Goal: Browse casually: Explore the website without a specific task or goal

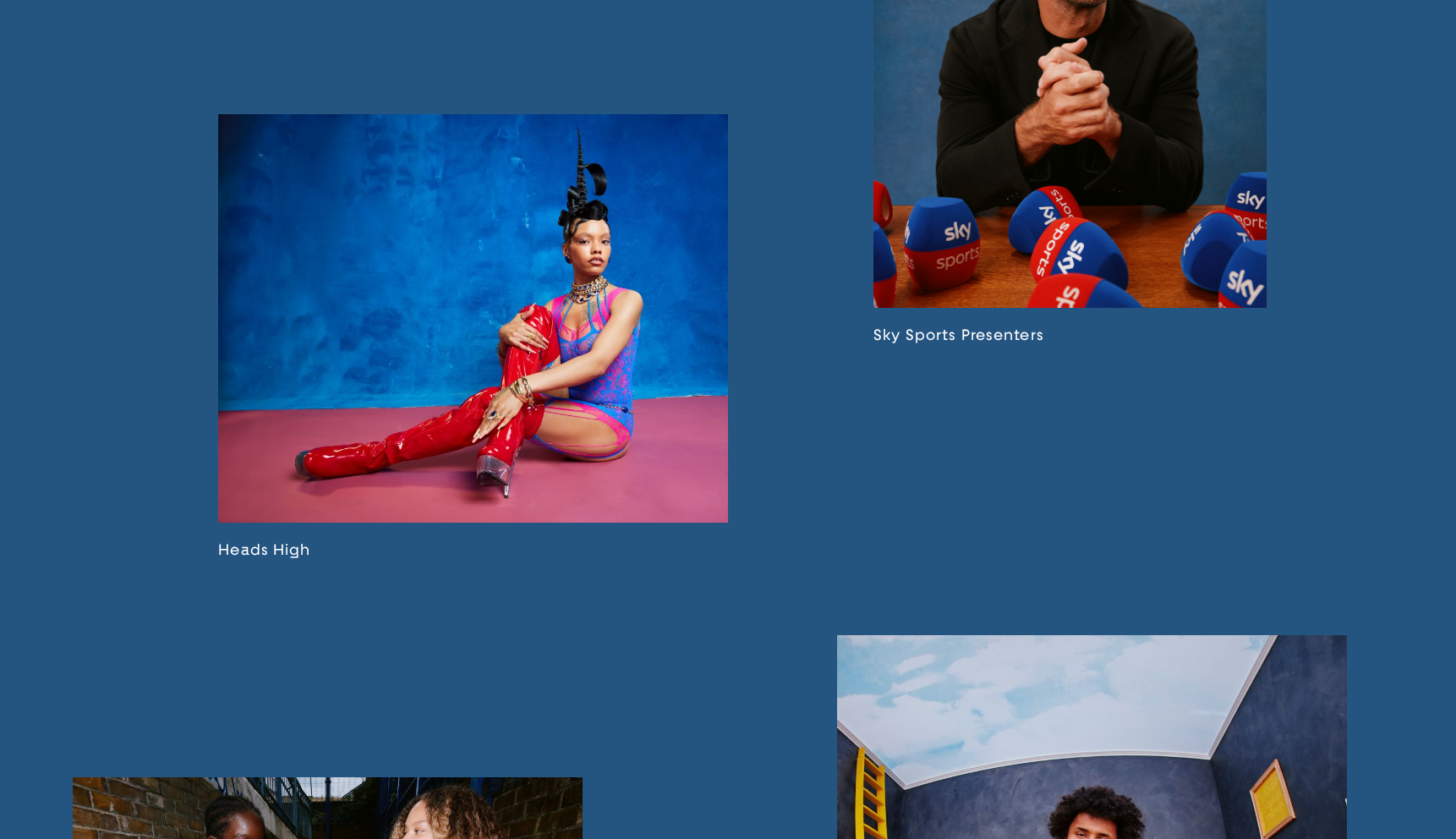
scroll to position [1931, 0]
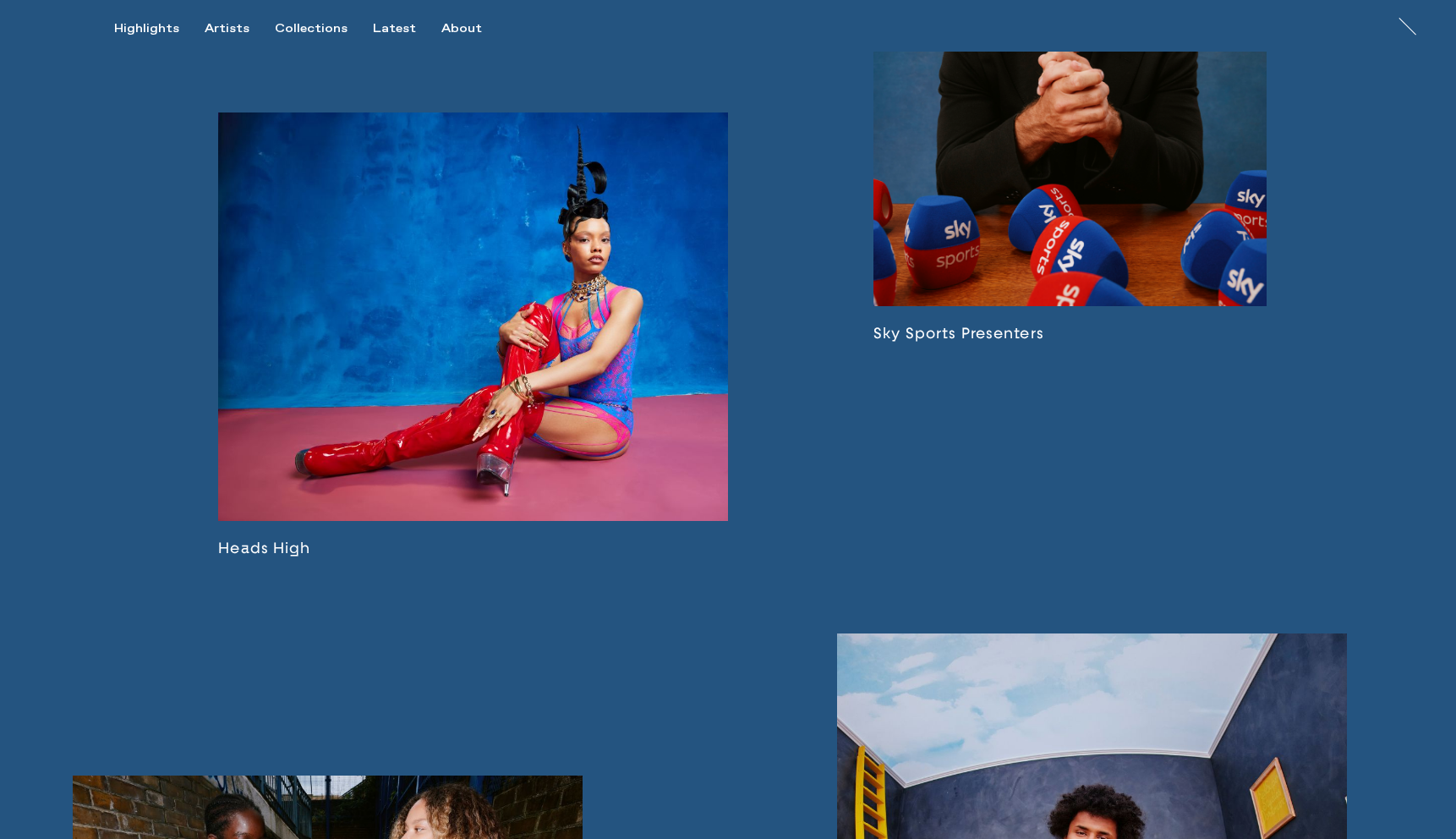
click at [1061, 198] on link at bounding box center [1070, 78] width 393 height 527
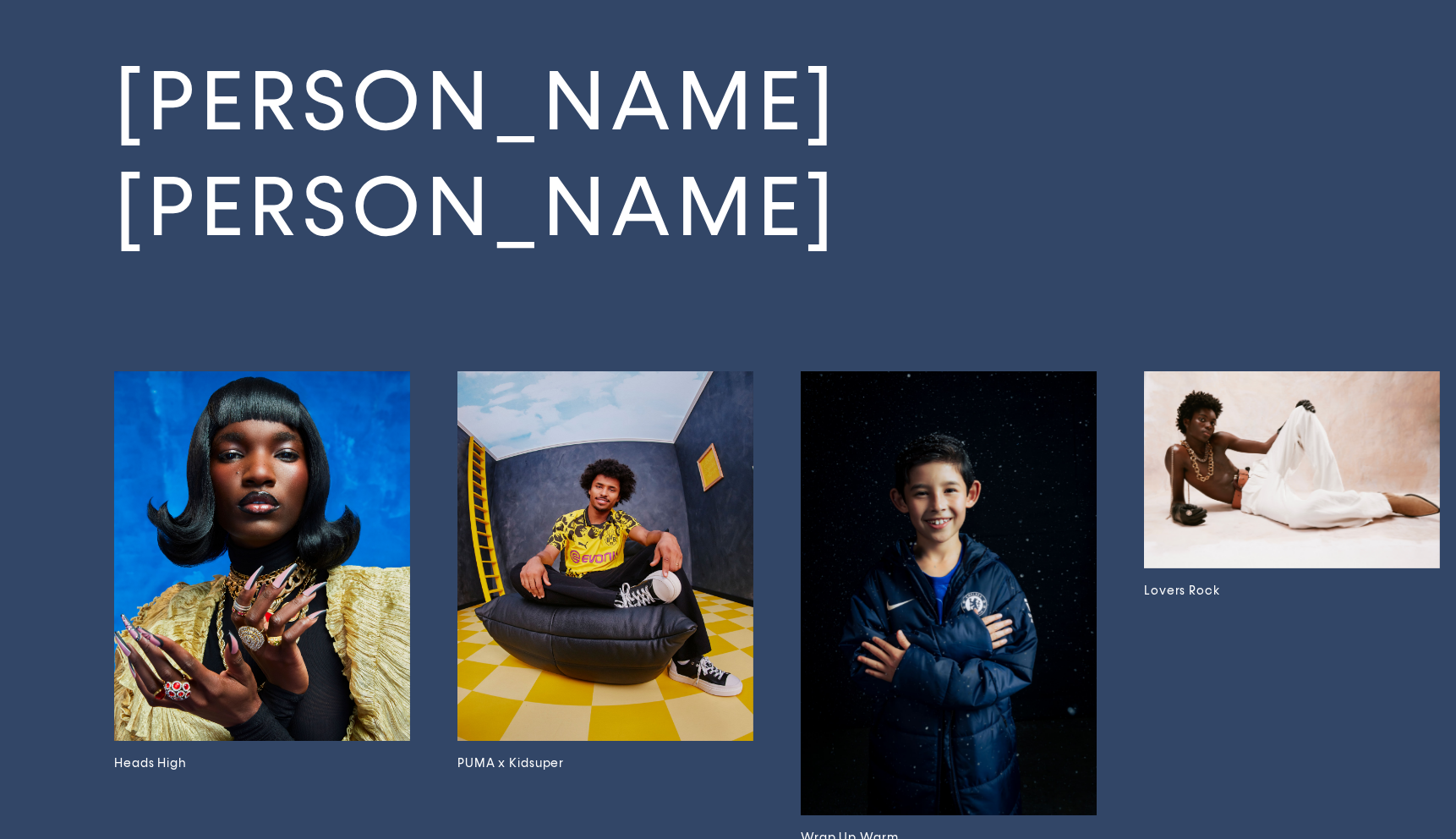
scroll to position [5078, 0]
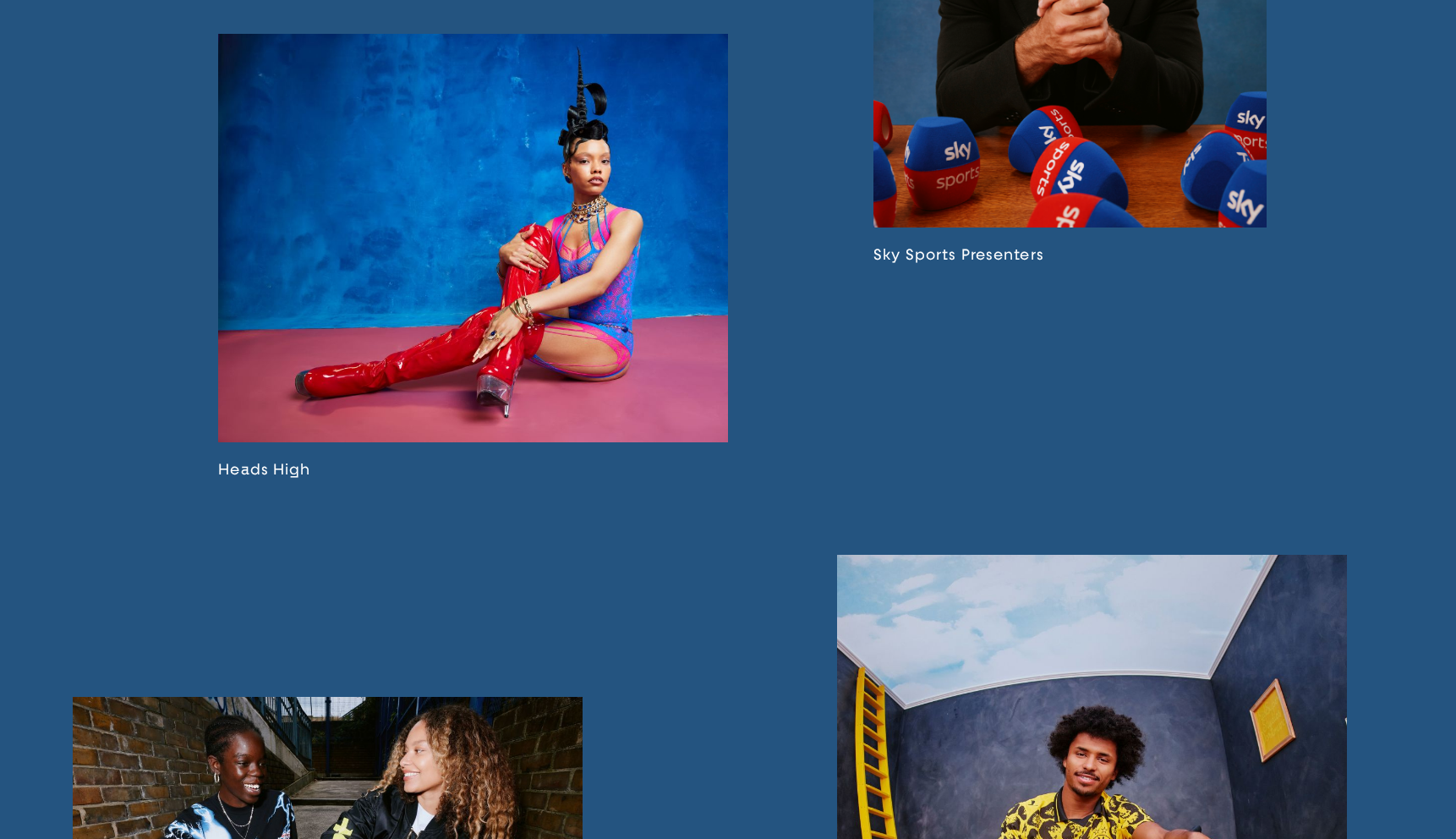
scroll to position [2012, 0]
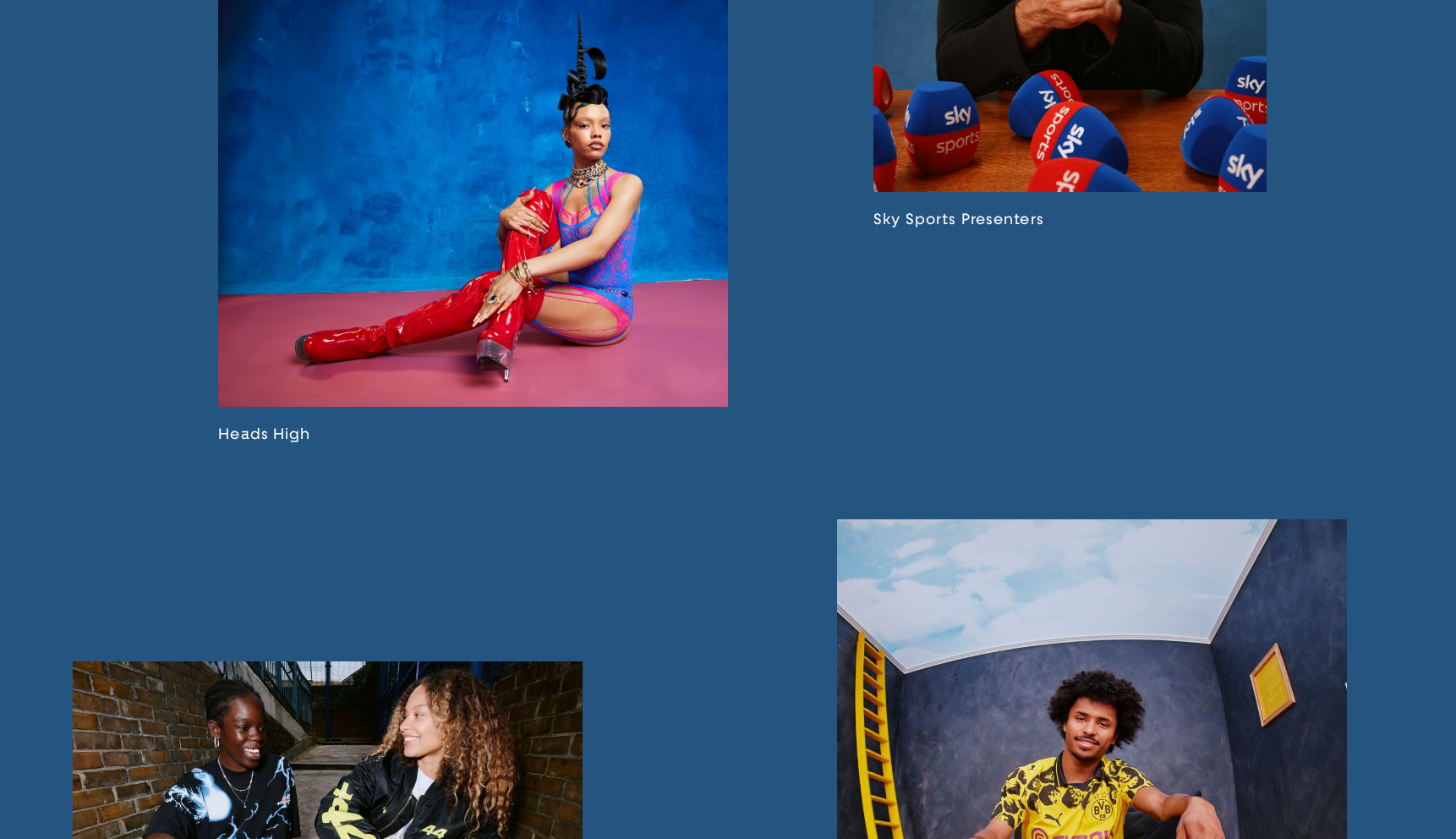
click at [548, 288] on link at bounding box center [473, 220] width 510 height 444
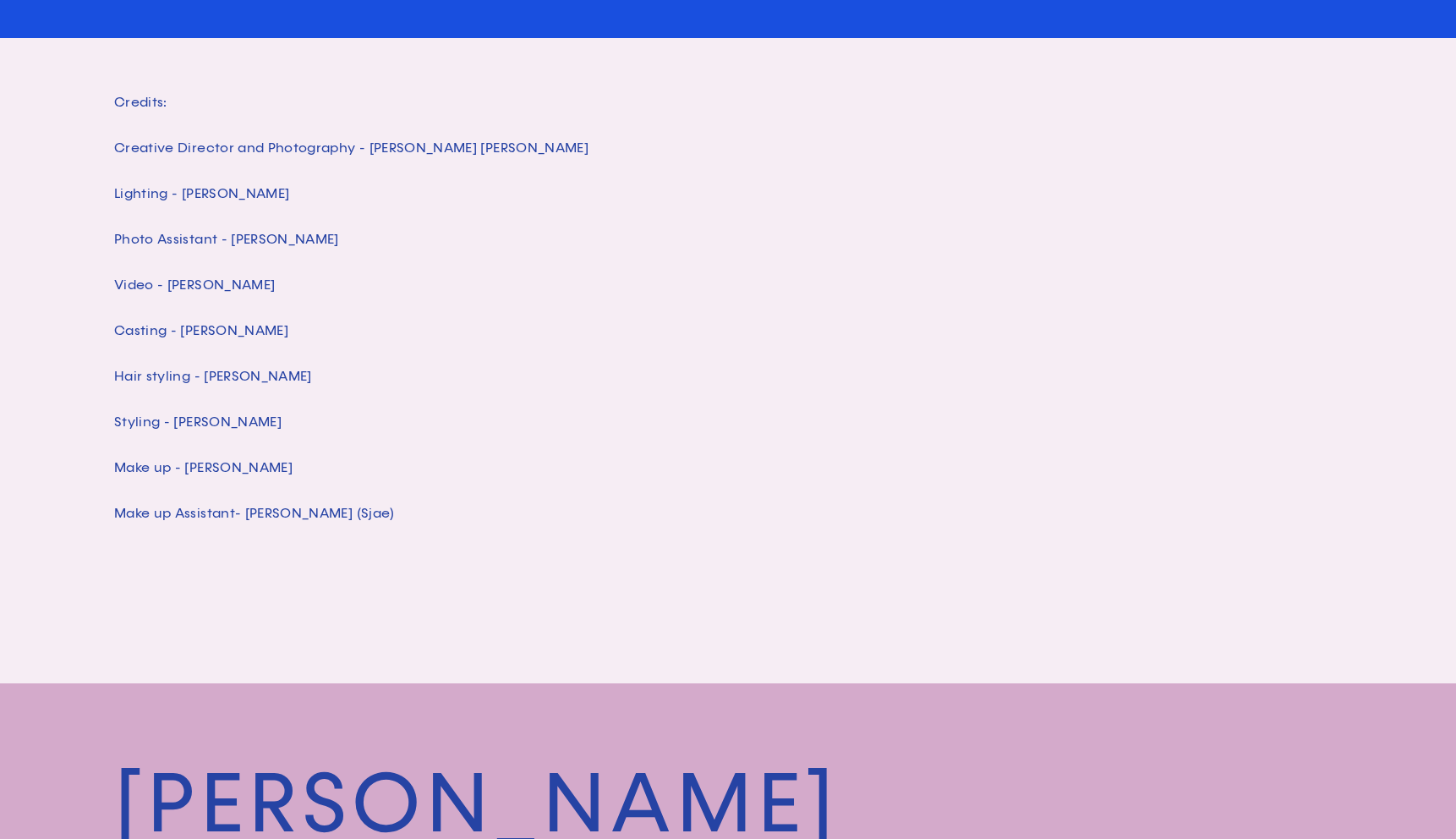
scroll to position [3698, 0]
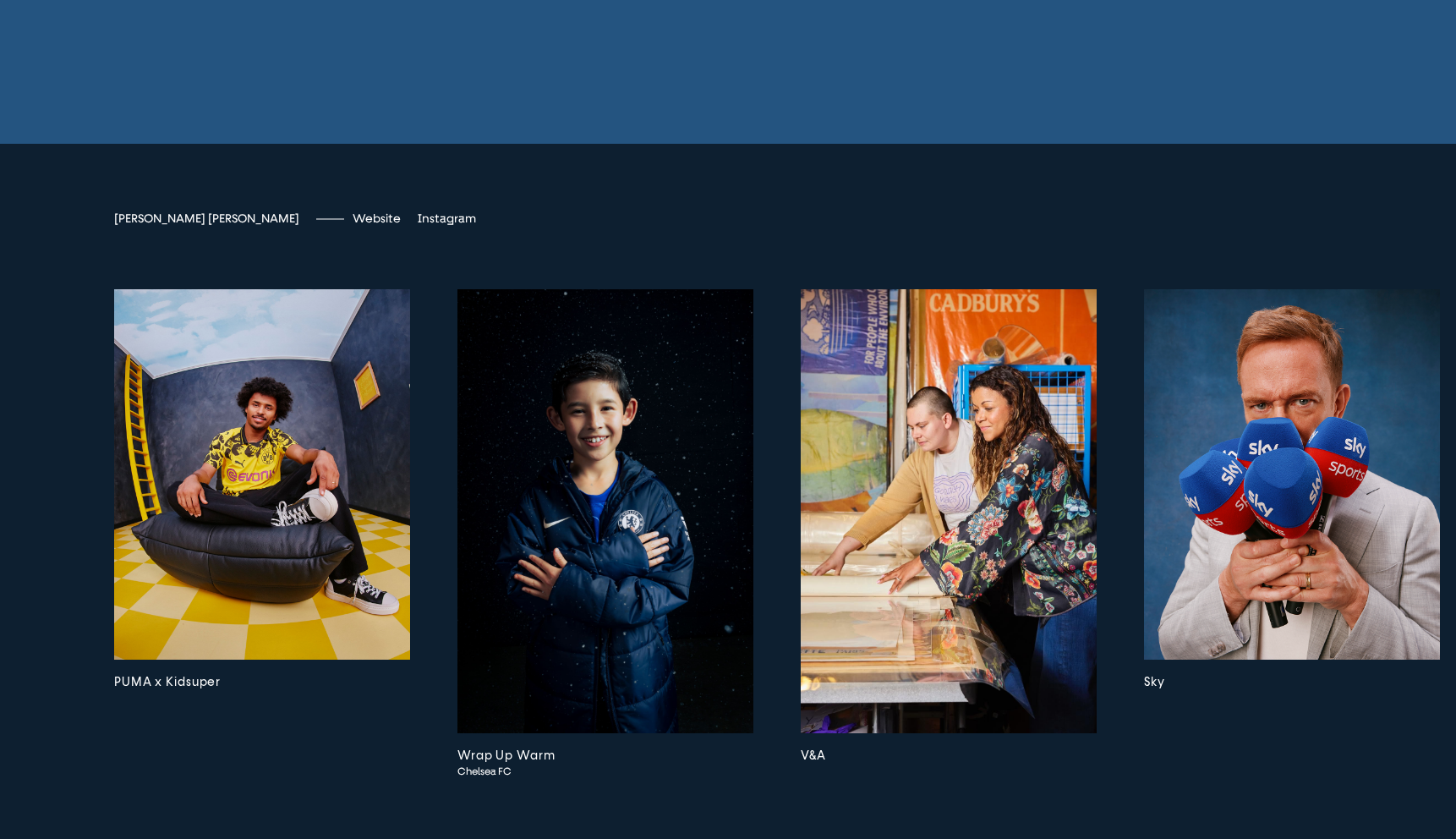
scroll to position [5273, 0]
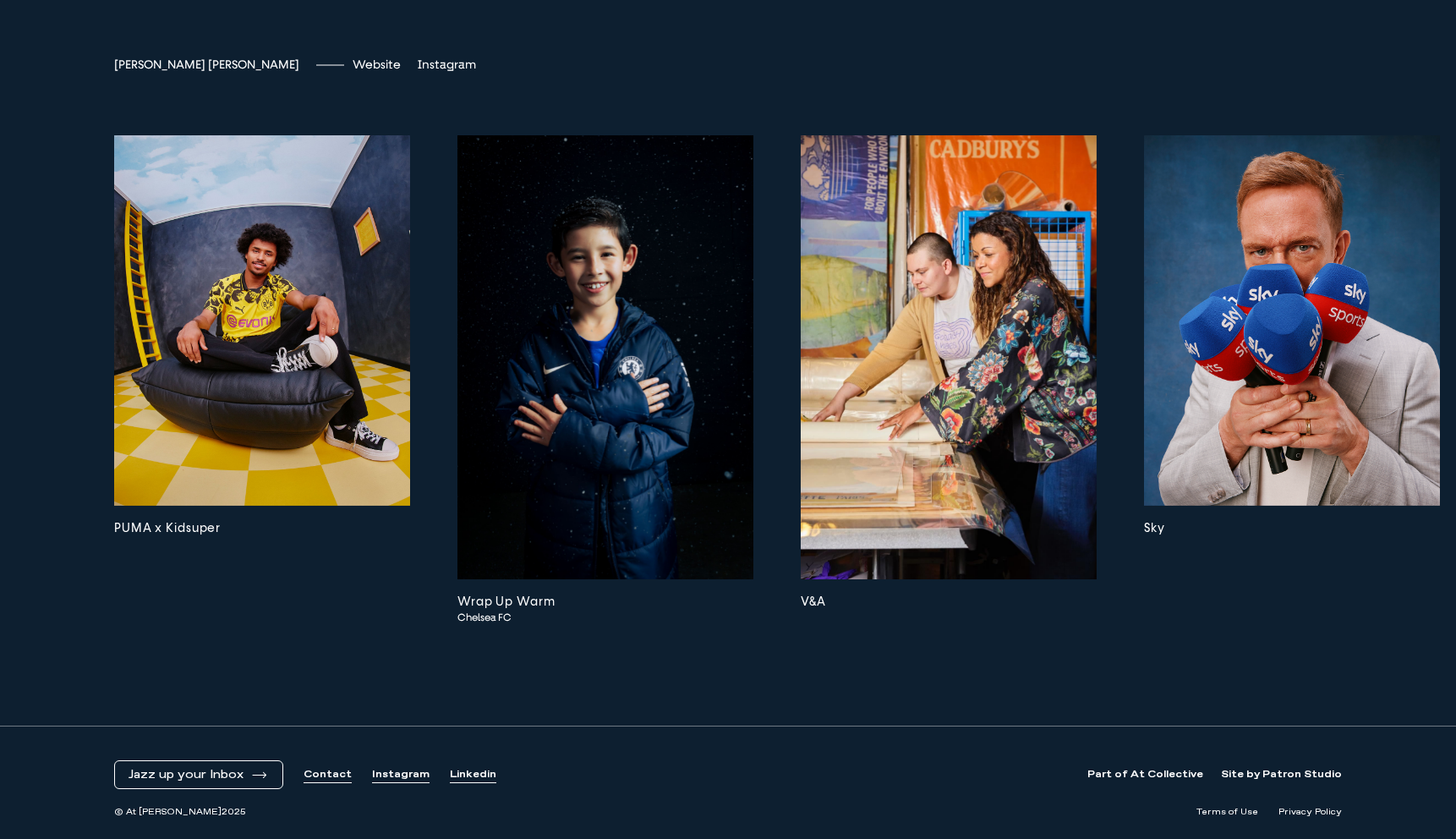
click at [643, 343] on img at bounding box center [605, 358] width 296 height 444
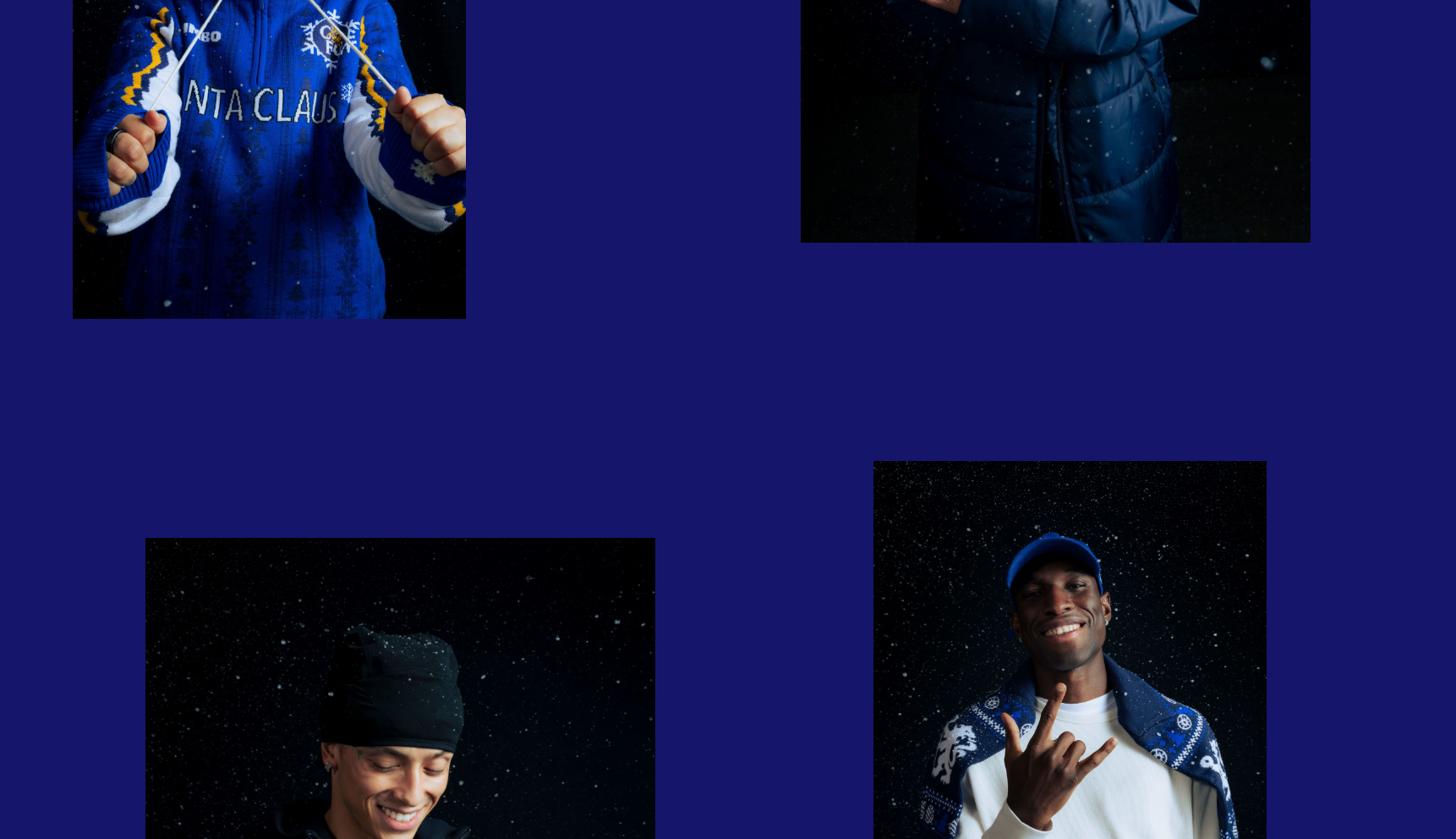
scroll to position [2570, 0]
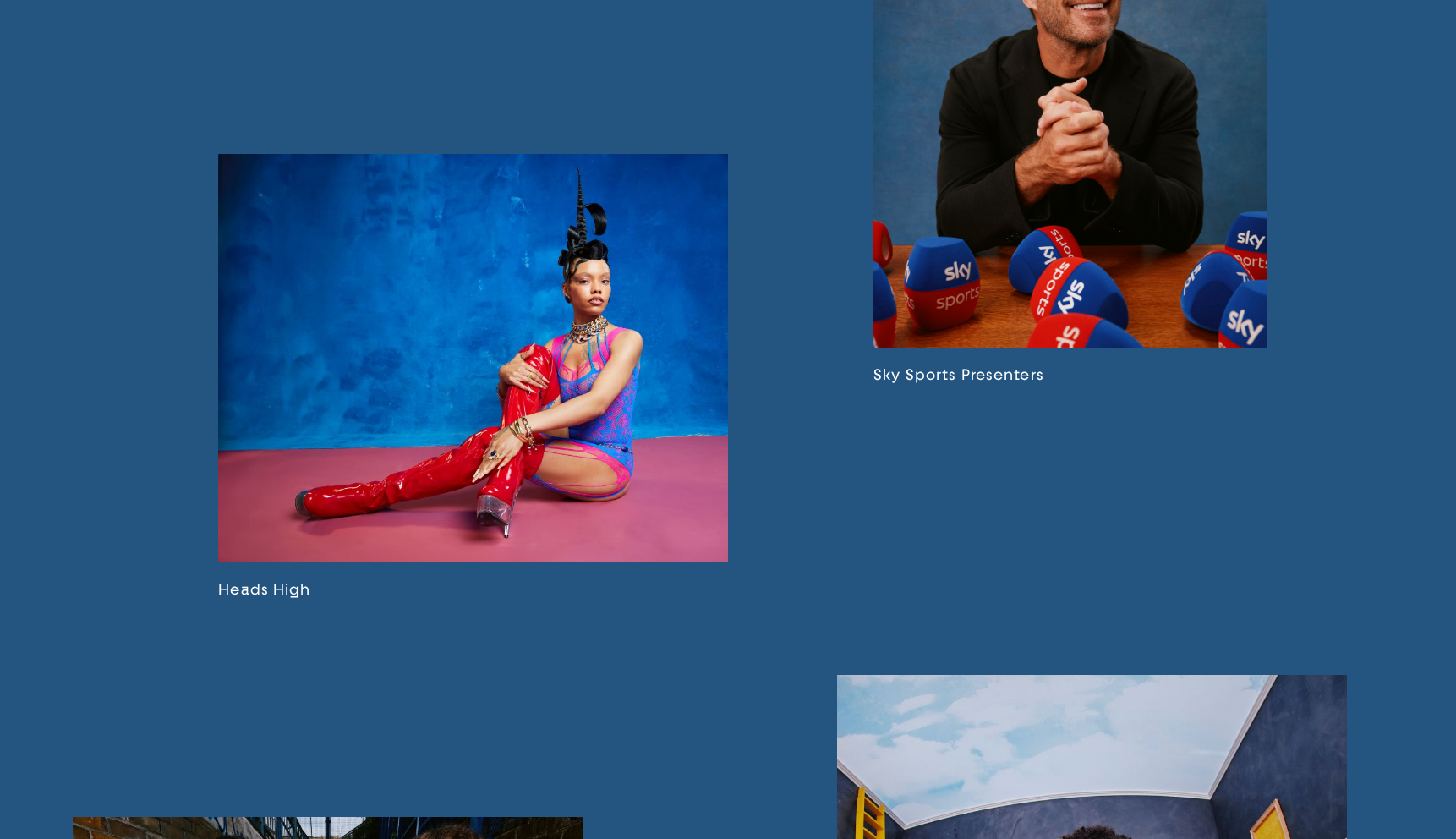
scroll to position [1862, 0]
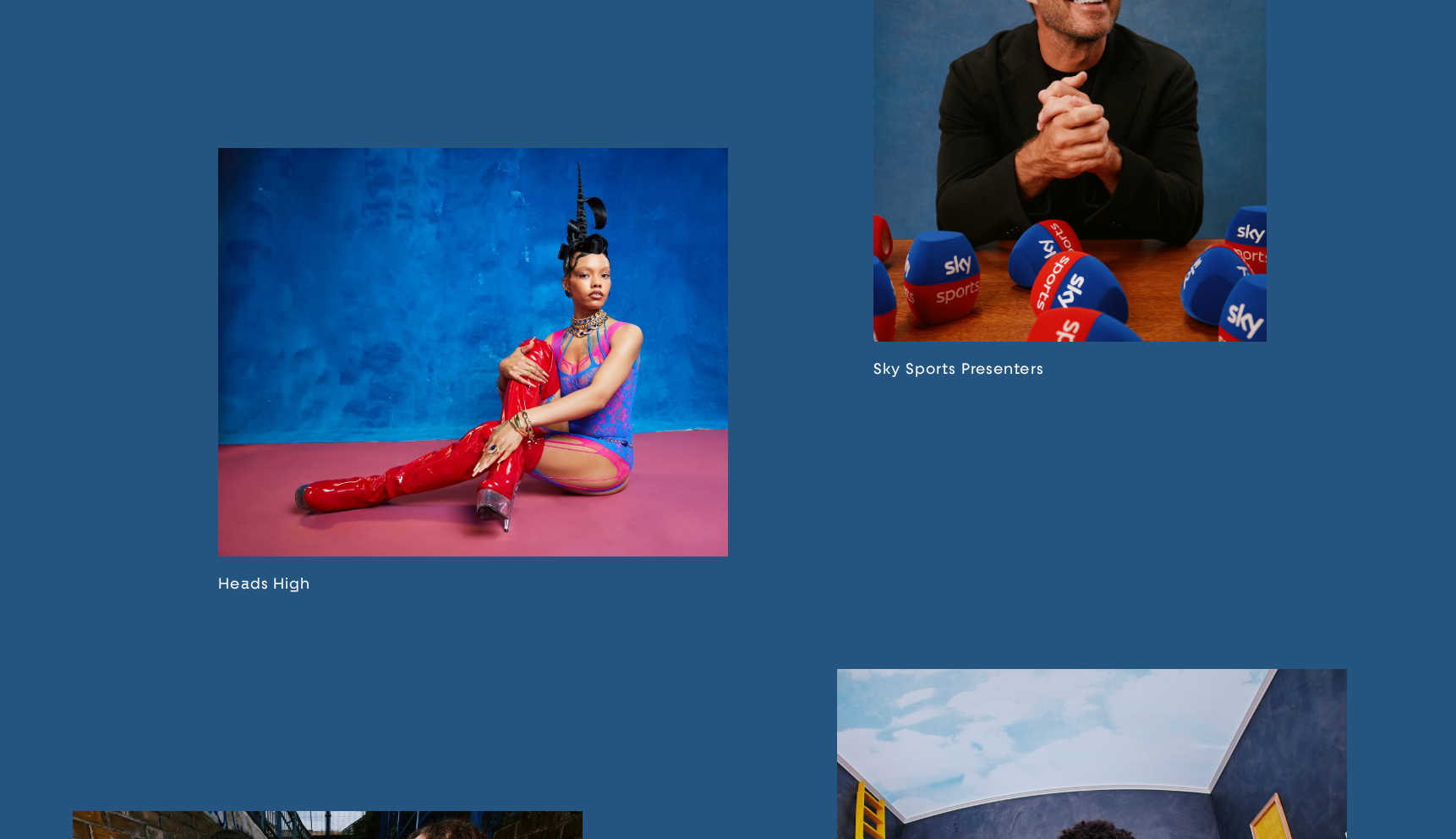
click at [1073, 207] on link at bounding box center [1070, 113] width 393 height 527
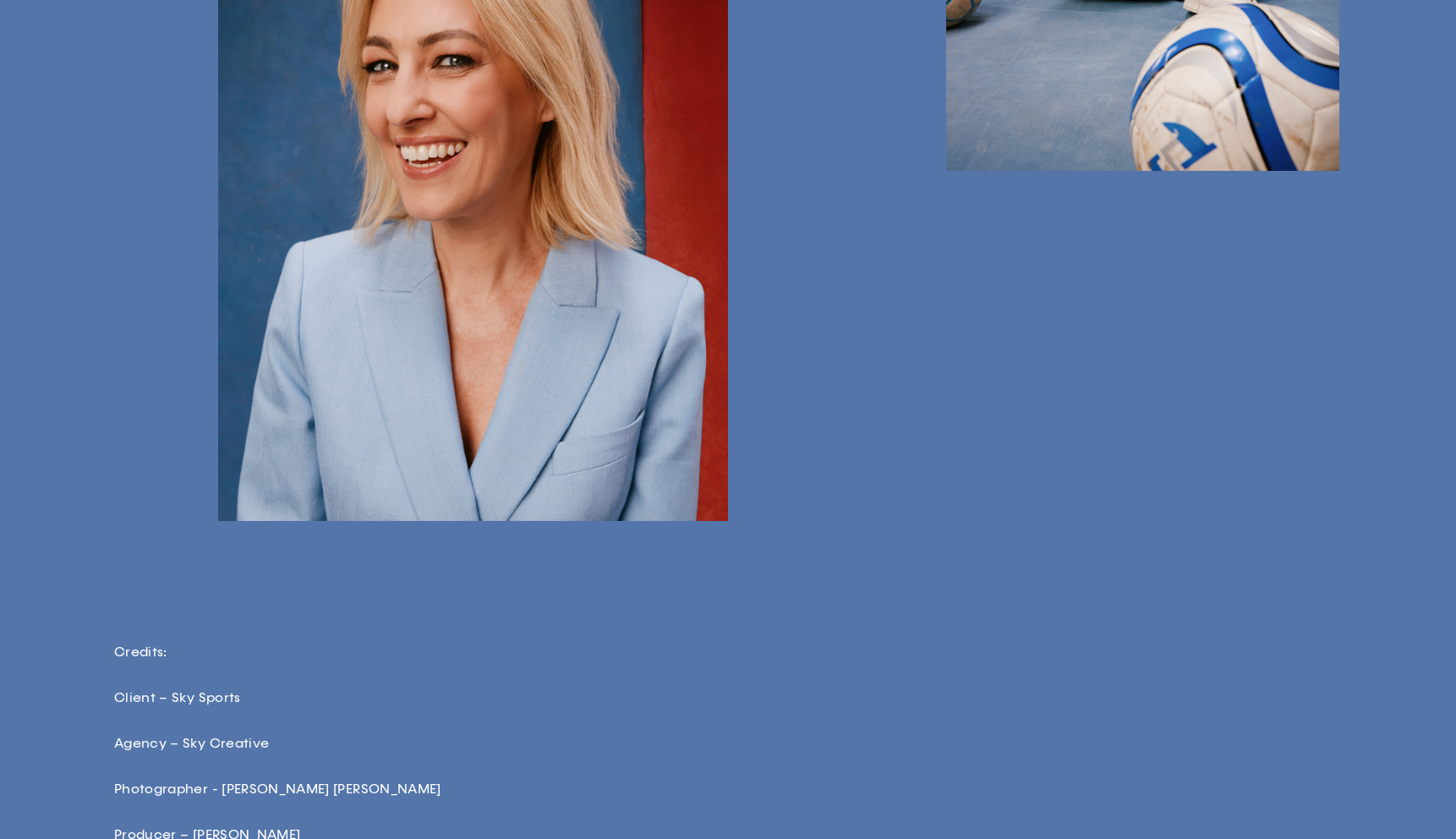
scroll to position [3772, 0]
